Goal: Task Accomplishment & Management: Use online tool/utility

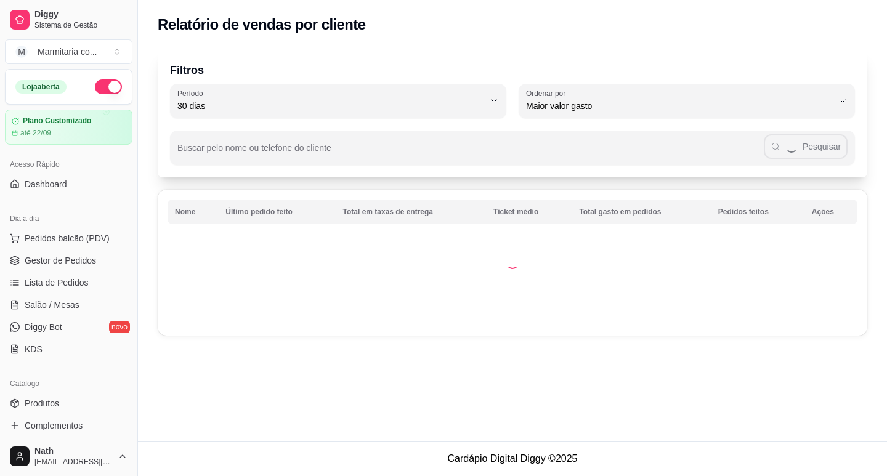
select select "30"
select select "HIGHEST_TOTAL_SPENT_WITH_ORDERS"
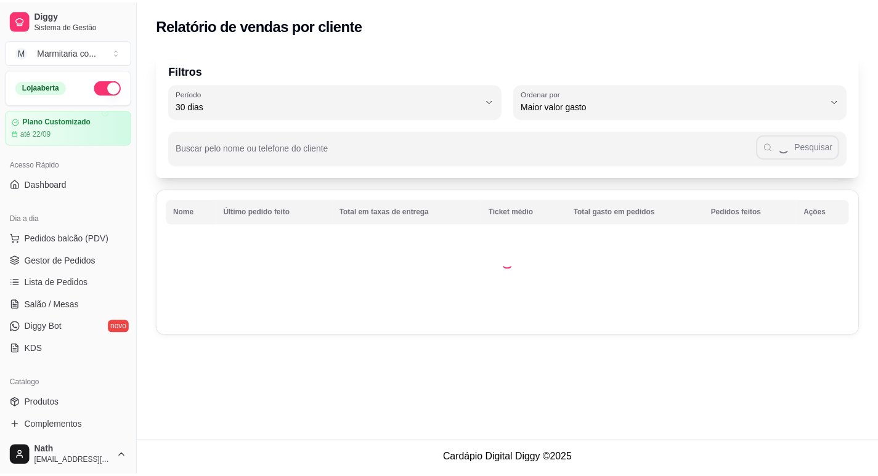
scroll to position [308, 0]
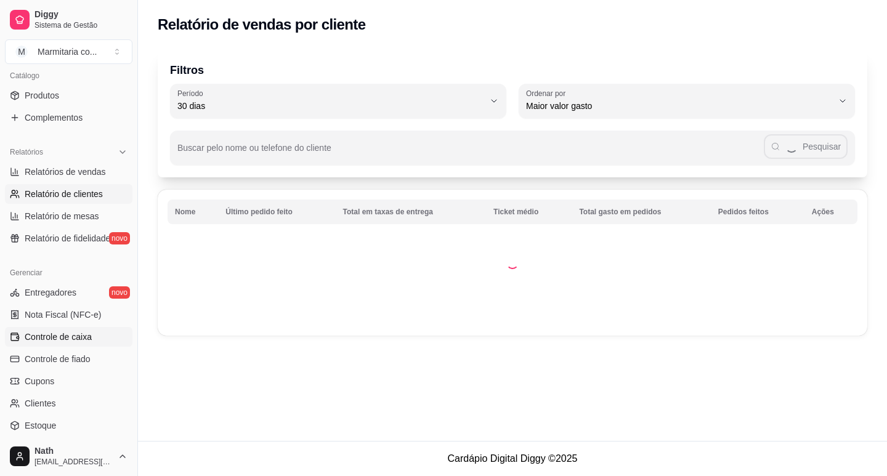
click at [77, 334] on span "Controle de caixa" at bounding box center [58, 337] width 67 height 12
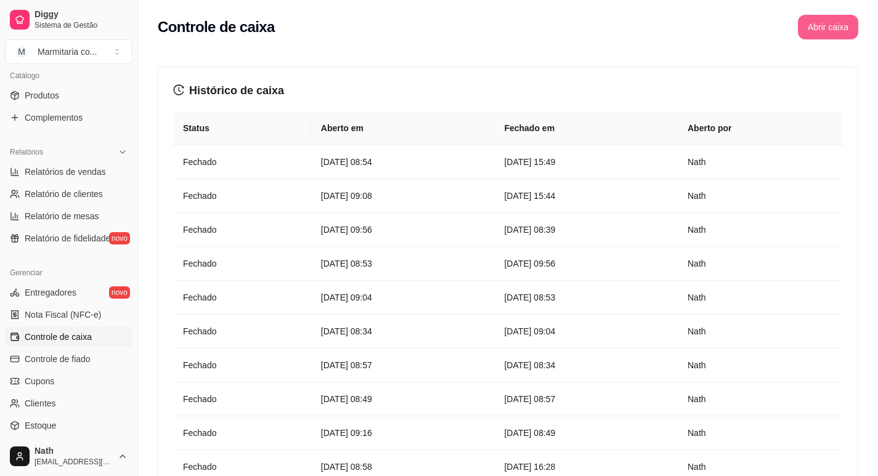
click at [828, 20] on button "Abrir caixa" at bounding box center [828, 27] width 60 height 25
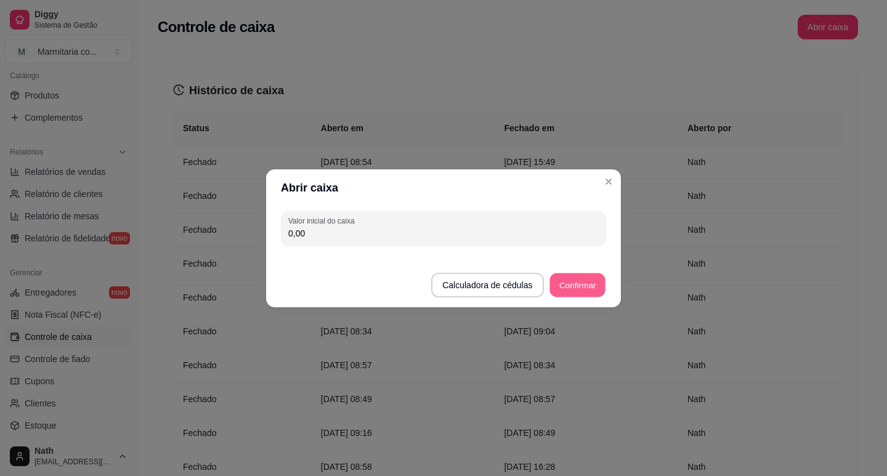
click at [583, 289] on button "Confirmar" at bounding box center [577, 285] width 56 height 24
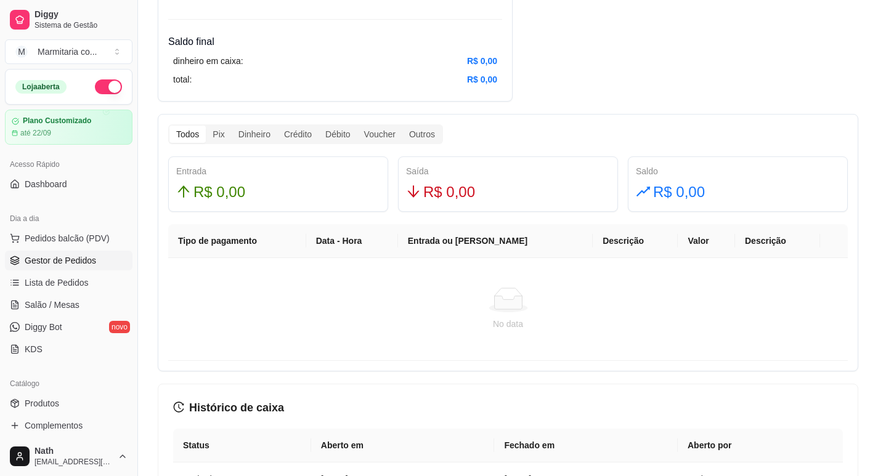
click at [113, 260] on link "Gestor de Pedidos" at bounding box center [68, 261] width 127 height 20
